Goal: Information Seeking & Learning: Learn about a topic

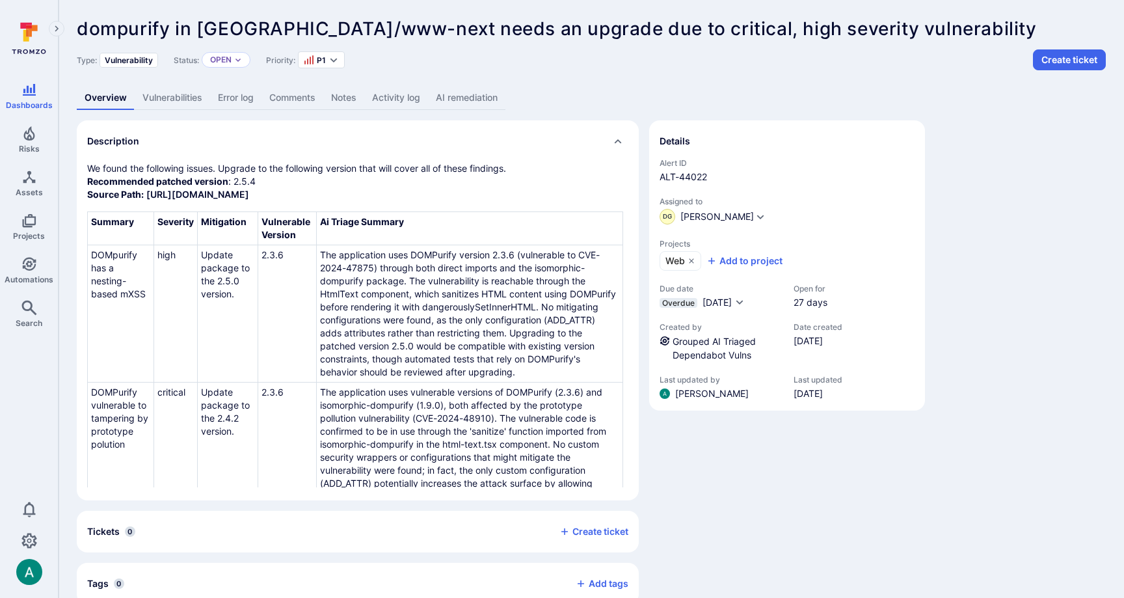
click at [455, 99] on link "AI remediation" at bounding box center [466, 98] width 77 height 24
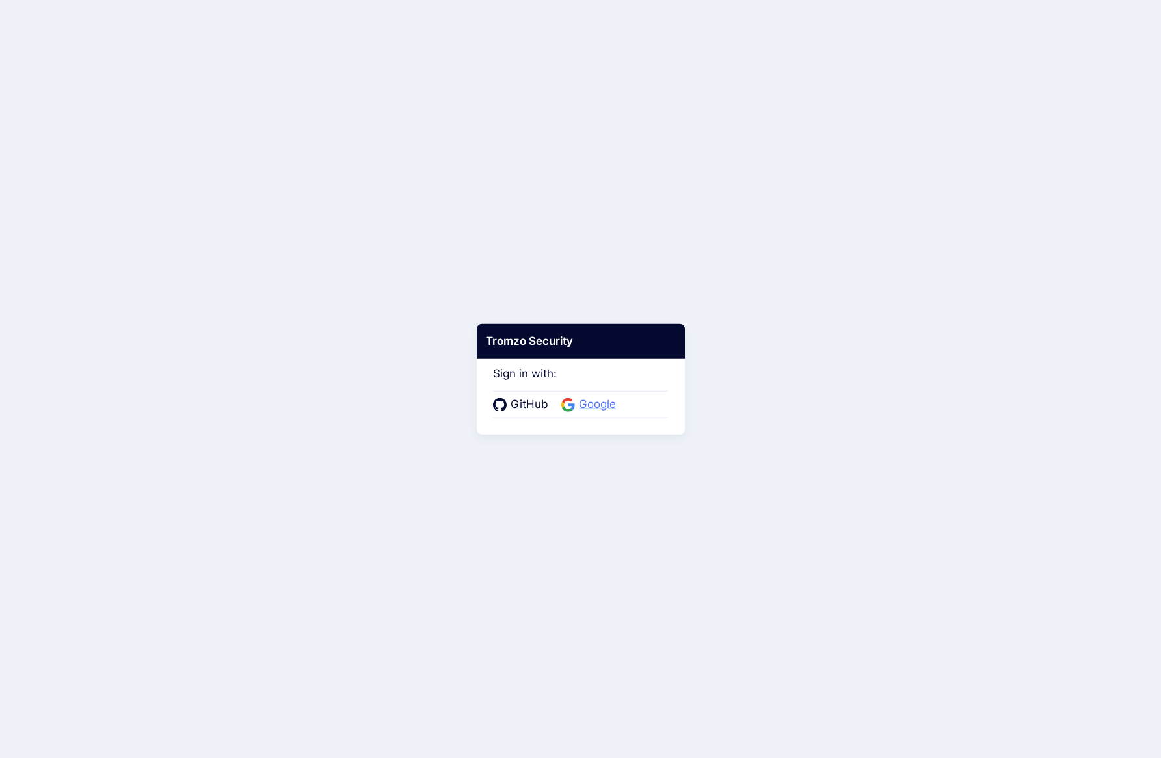
click at [592, 405] on span "Google" at bounding box center [597, 404] width 45 height 17
